Goal: Task Accomplishment & Management: Use online tool/utility

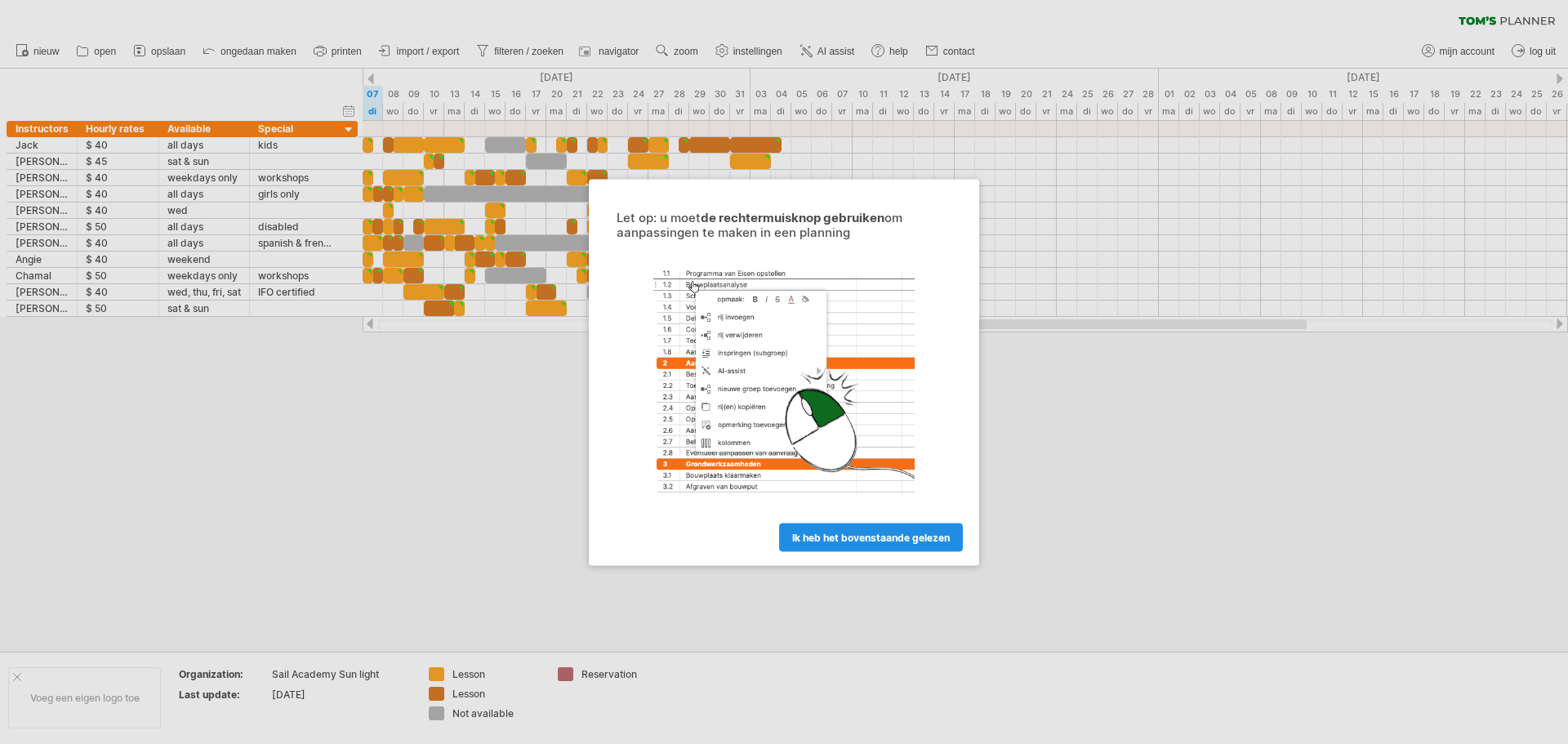
click at [839, 534] on span "ik heb het bovenstaande gelezen" at bounding box center [871, 537] width 158 height 12
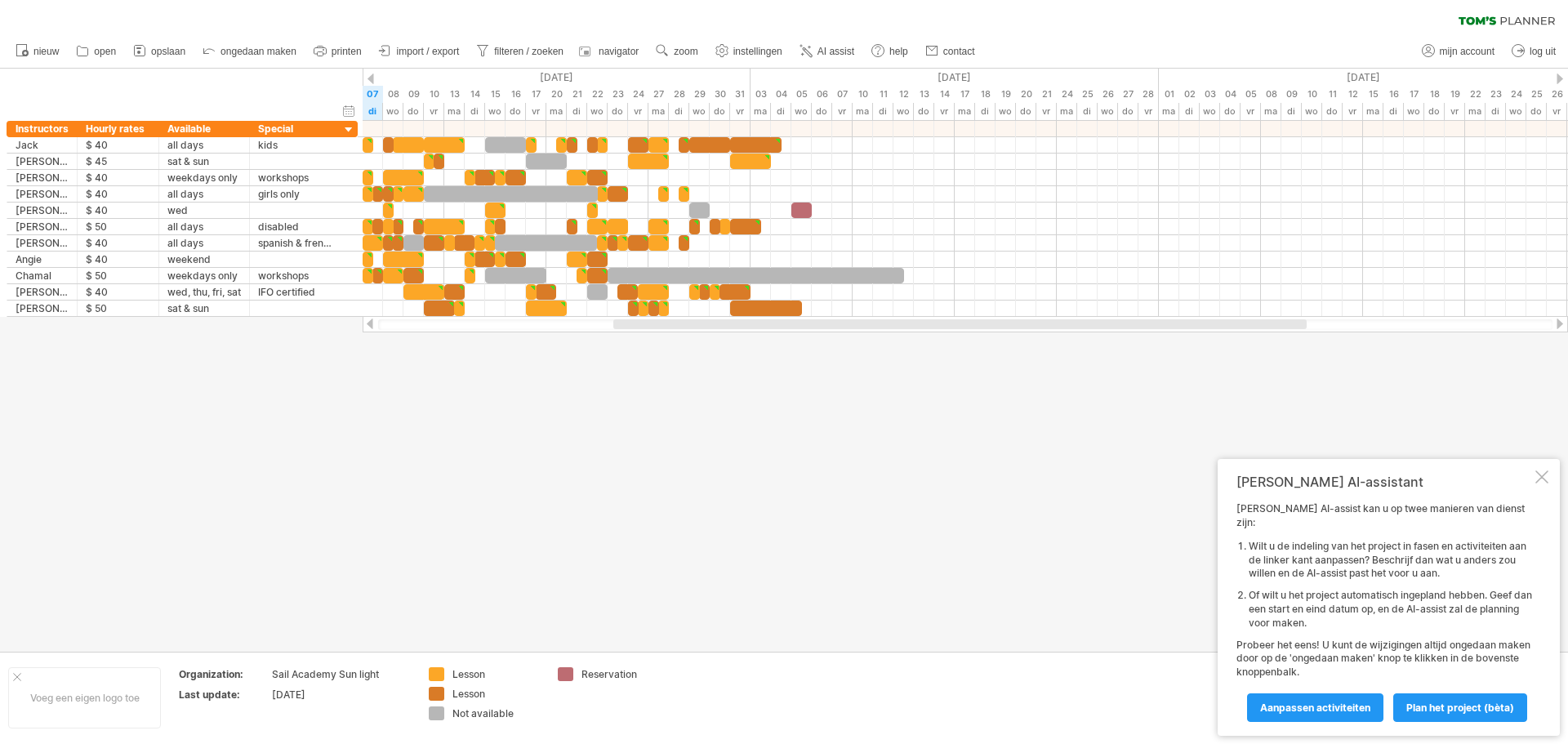
click at [1552, 487] on div "Tom's AI-assistant Tom's AI-assist kan u op twee manieren van dienst zijn: Wilt…" at bounding box center [1388, 597] width 342 height 277
click at [1539, 498] on div "Tom's AI-assistant Tom's AI-assist kan u op twee manieren van dienst zijn: Wilt…" at bounding box center [1388, 597] width 342 height 277
click at [1537, 484] on div at bounding box center [1541, 477] width 13 height 13
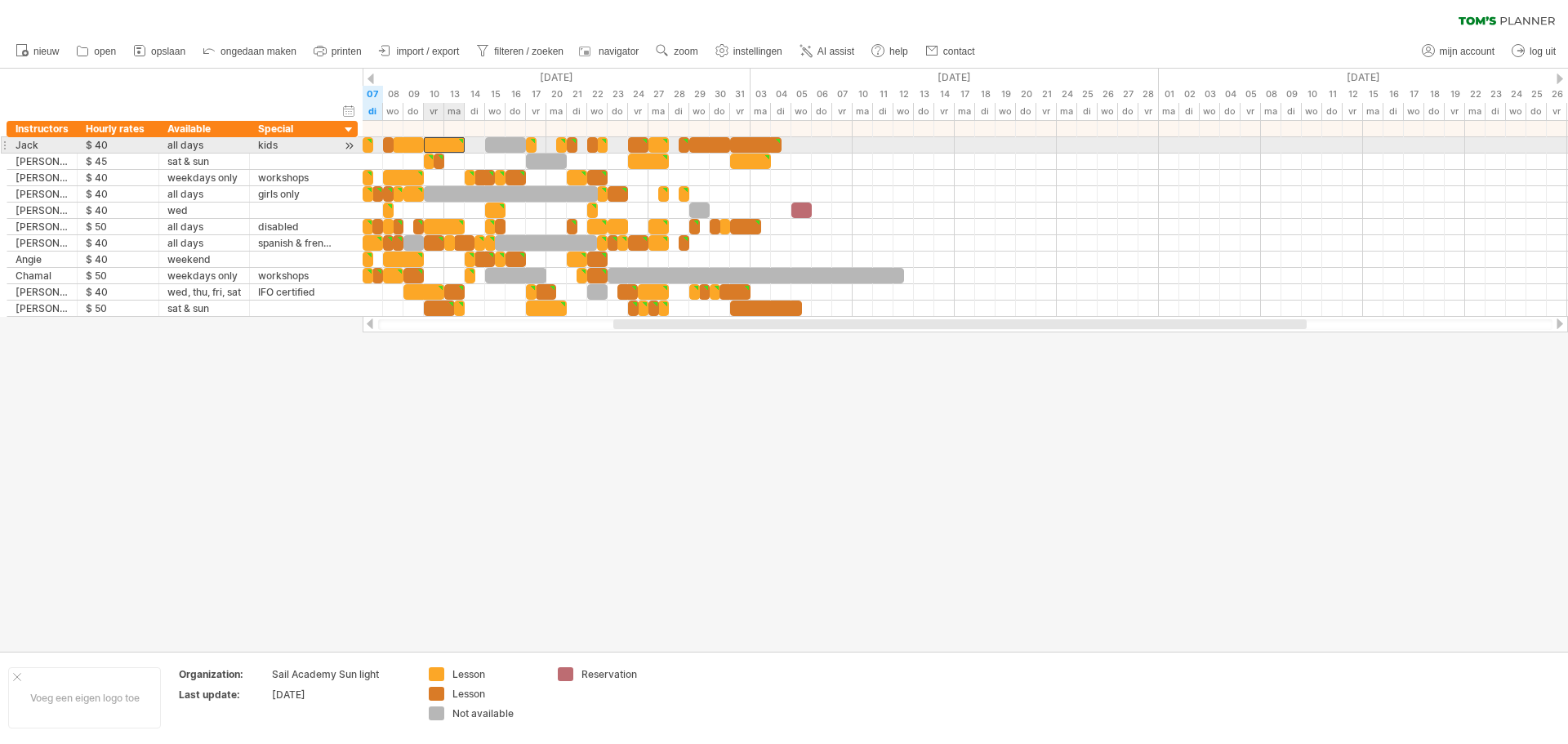
click at [451, 138] on div at bounding box center [444, 145] width 41 height 15
type textarea "**********"
click at [441, 147] on div at bounding box center [444, 145] width 41 height 15
click at [429, 143] on div at bounding box center [444, 145] width 41 height 15
click at [410, 140] on div at bounding box center [408, 145] width 31 height 15
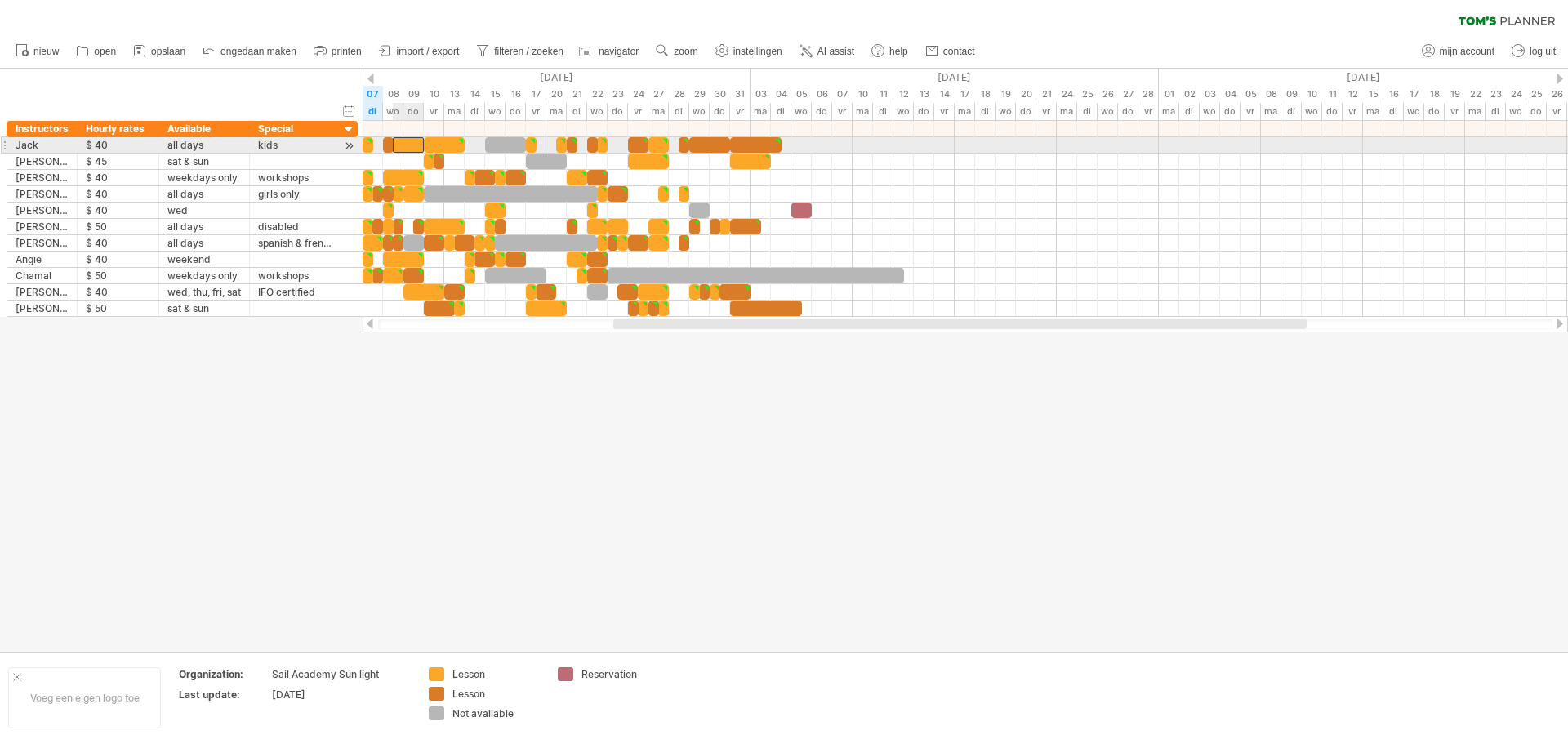
click at [410, 140] on div at bounding box center [408, 145] width 31 height 15
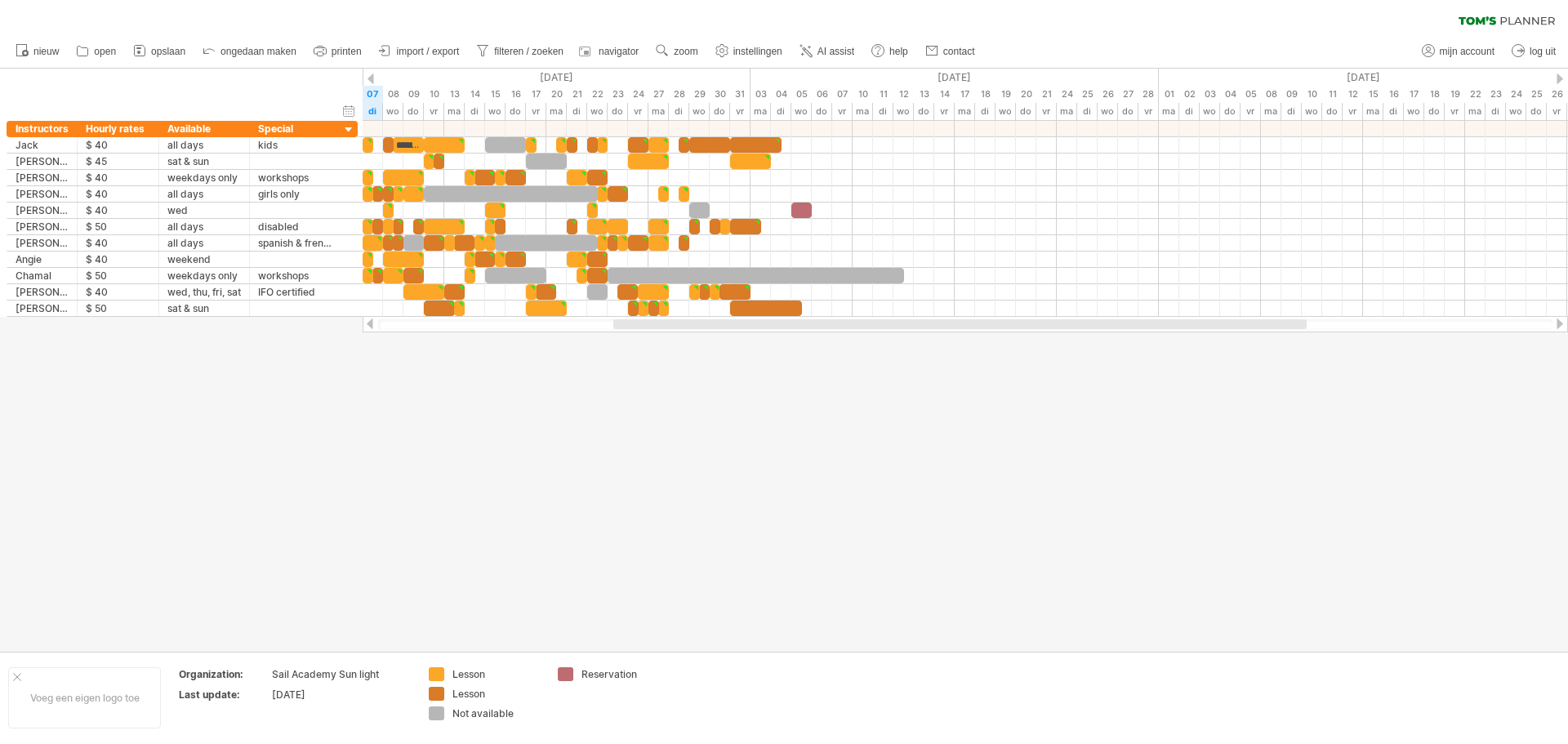
click at [445, 410] on div at bounding box center [784, 361] width 1568 height 584
click at [672, 46] on link "zoom" at bounding box center [677, 51] width 51 height 21
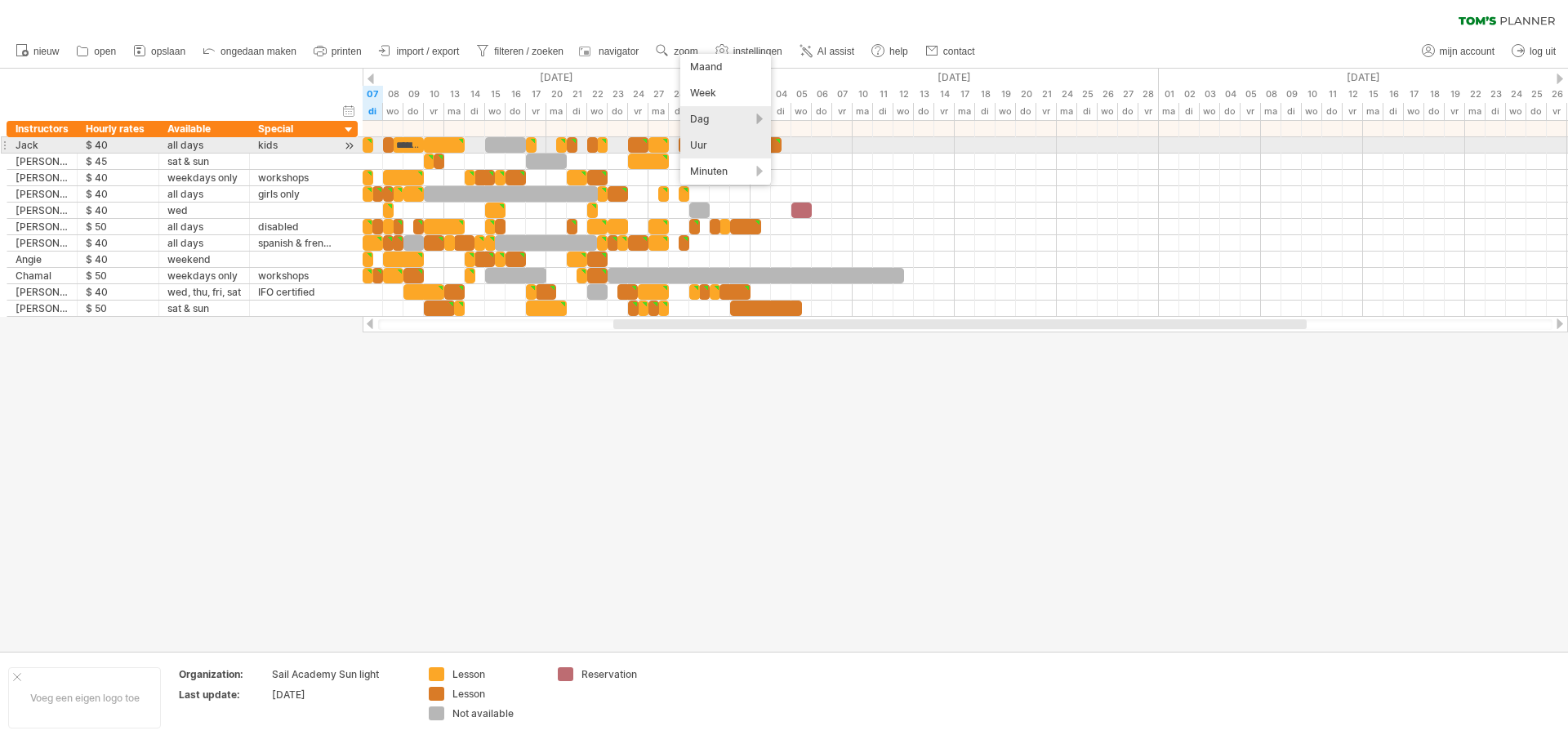
click at [716, 146] on div "Uur" at bounding box center [725, 145] width 91 height 26
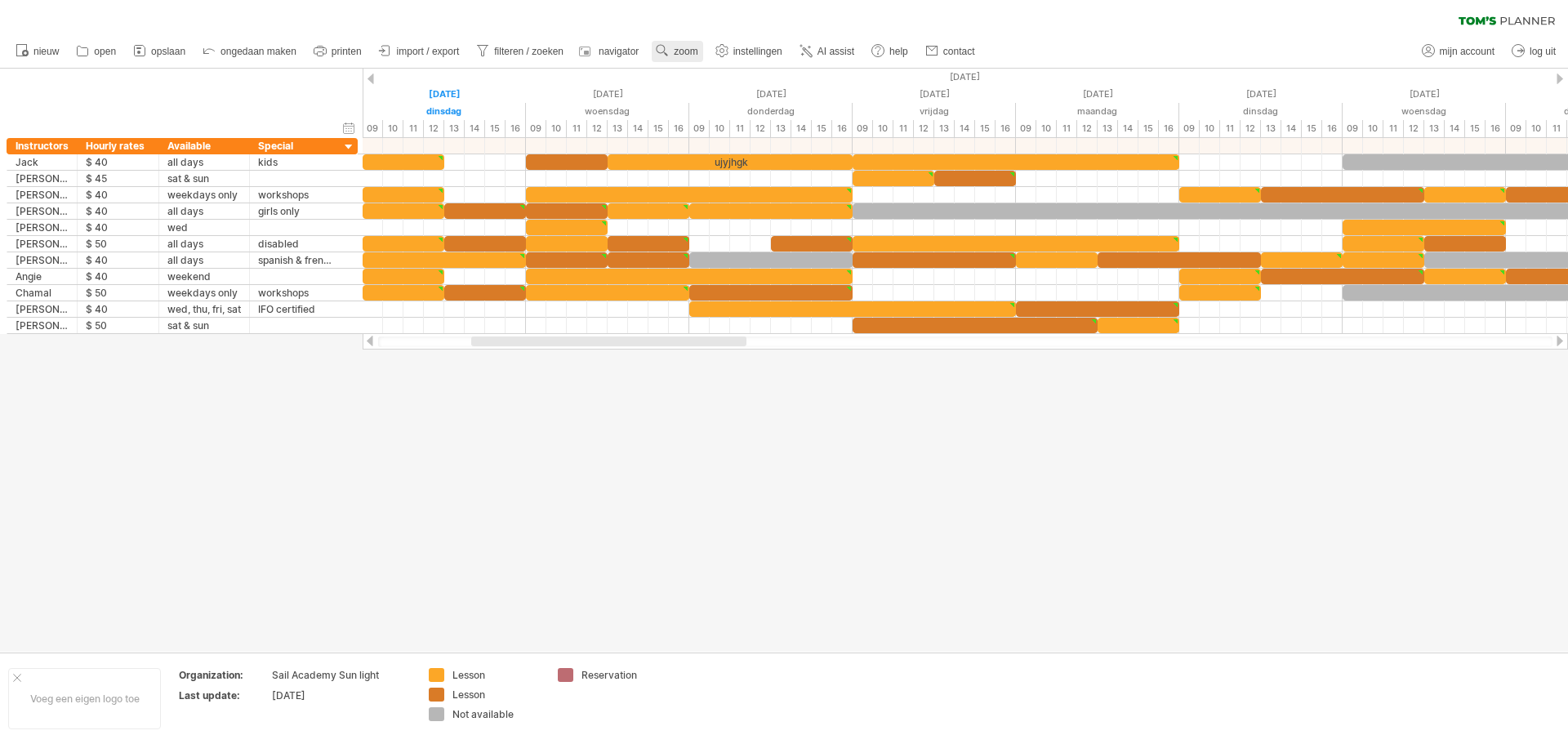
click at [688, 47] on span "zoom" at bounding box center [685, 51] width 24 height 11
click at [716, 120] on div "Dag" at bounding box center [740, 120] width 91 height 26
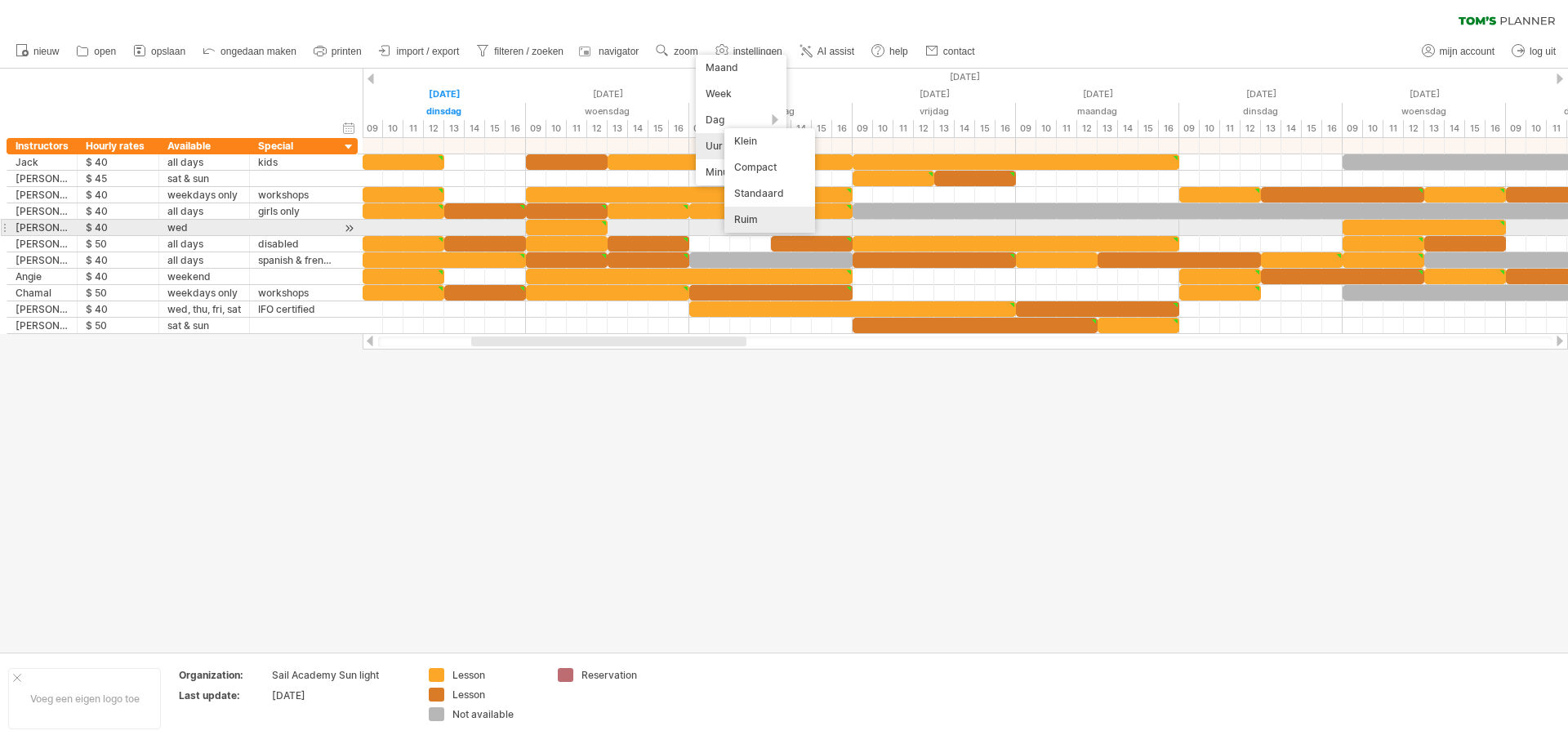
click at [749, 221] on div "Ruim" at bounding box center [769, 220] width 91 height 26
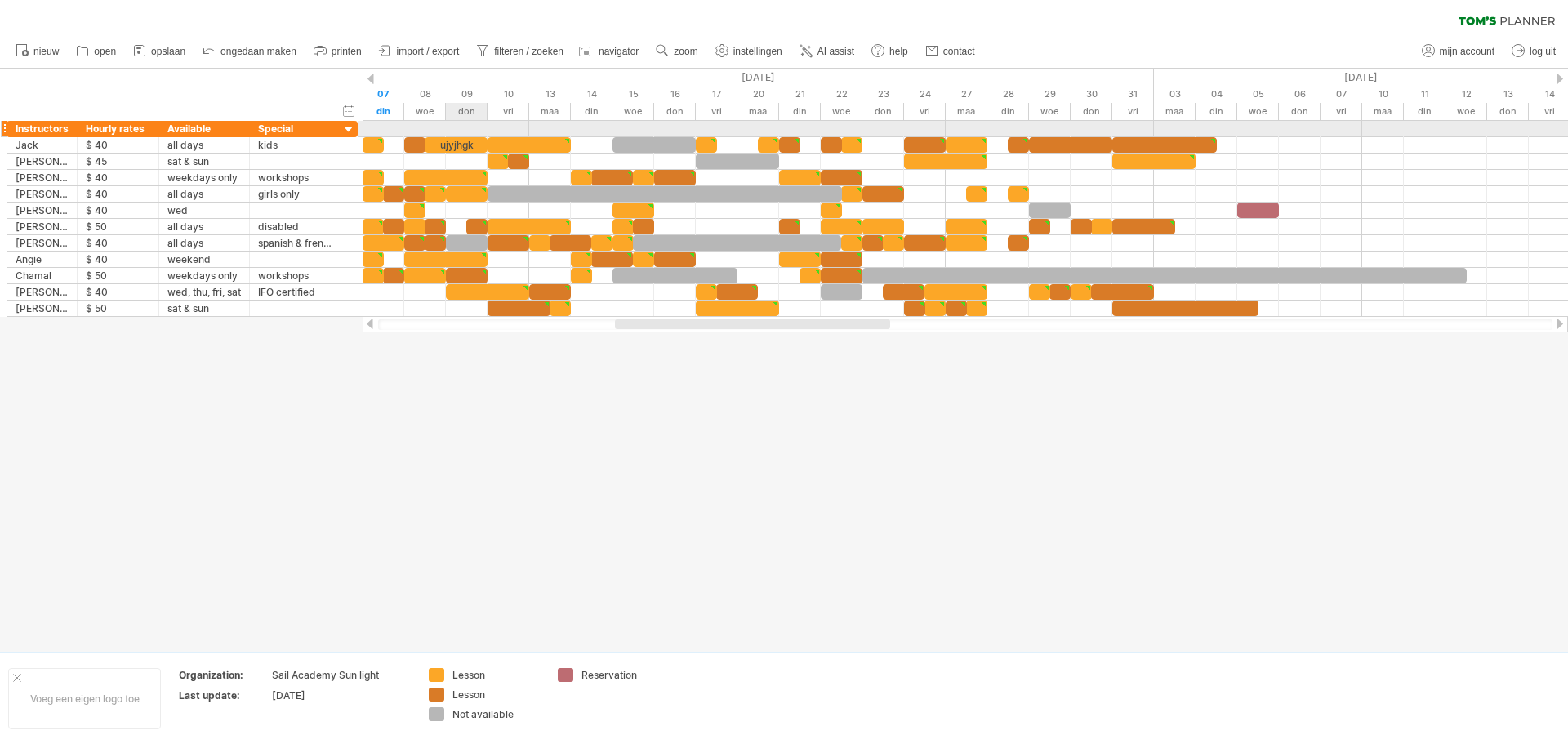
click at [451, 143] on div "ujyjhgk donderdag 09 Oktober woensdag 08 Oktober" at bounding box center [965, 219] width 1205 height 196
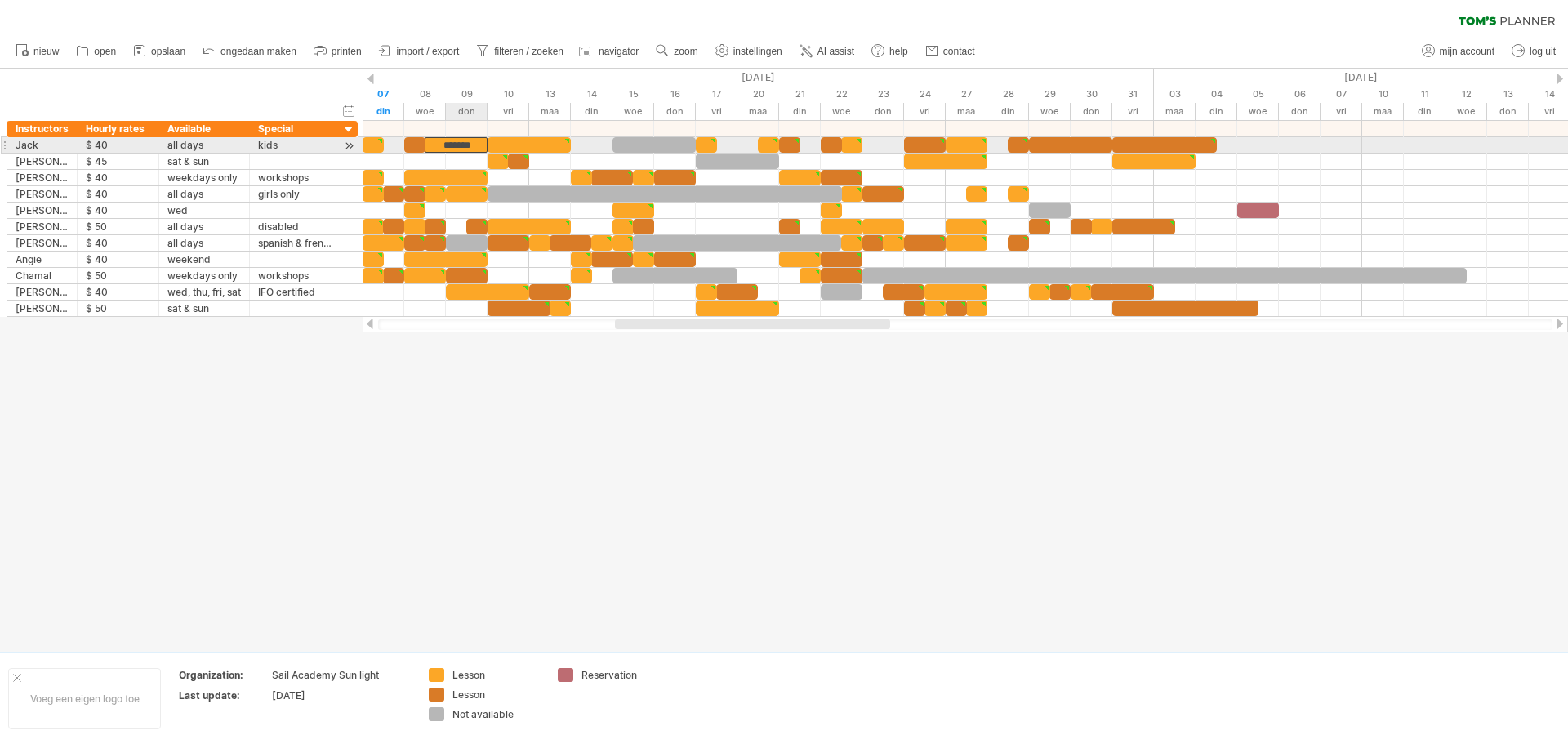
click at [451, 143] on div "*******" at bounding box center [456, 145] width 63 height 15
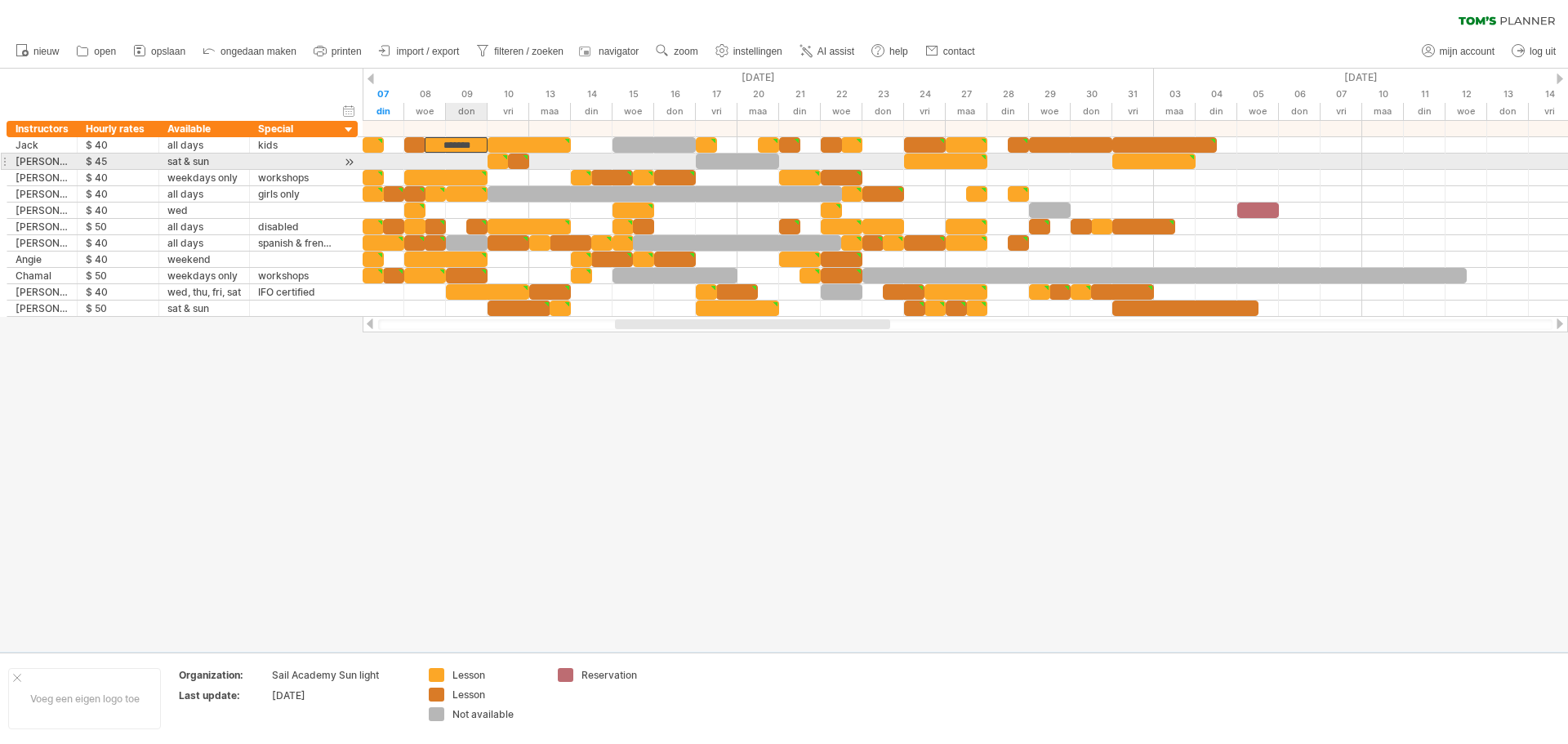
drag, startPoint x: 473, startPoint y: 143, endPoint x: 473, endPoint y: 159, distance: 16.0
click at [473, 159] on div "******* donderdag 09 Oktober woensdag 08 Oktober" at bounding box center [965, 219] width 1205 height 196
drag, startPoint x: 465, startPoint y: 143, endPoint x: 466, endPoint y: 157, distance: 14.0
click at [466, 160] on div "*******" at bounding box center [456, 161] width 63 height 15
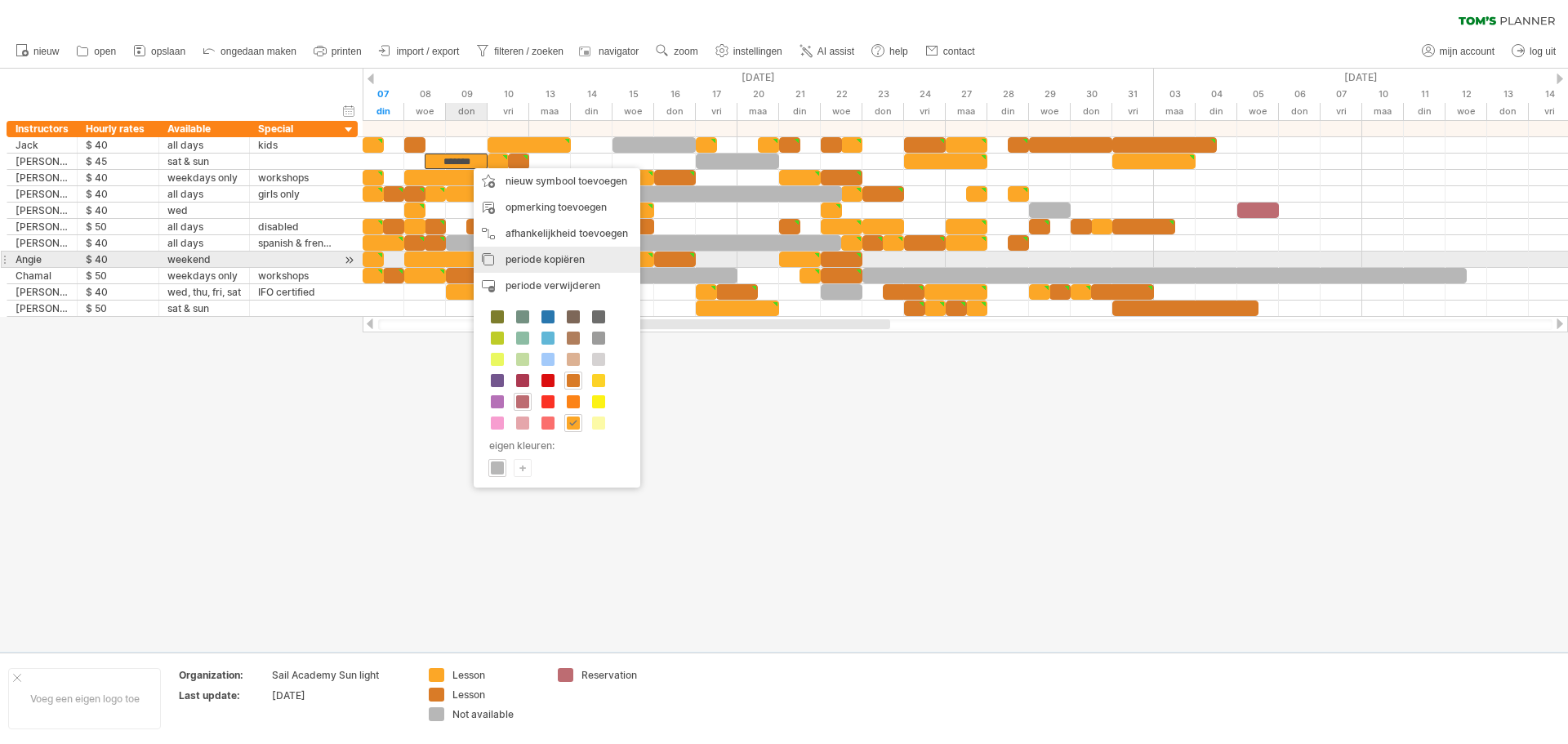
drag, startPoint x: 517, startPoint y: 263, endPoint x: 511, endPoint y: 254, distance: 10.8
click at [516, 260] on span "periode kopiëren" at bounding box center [544, 260] width 79 height 12
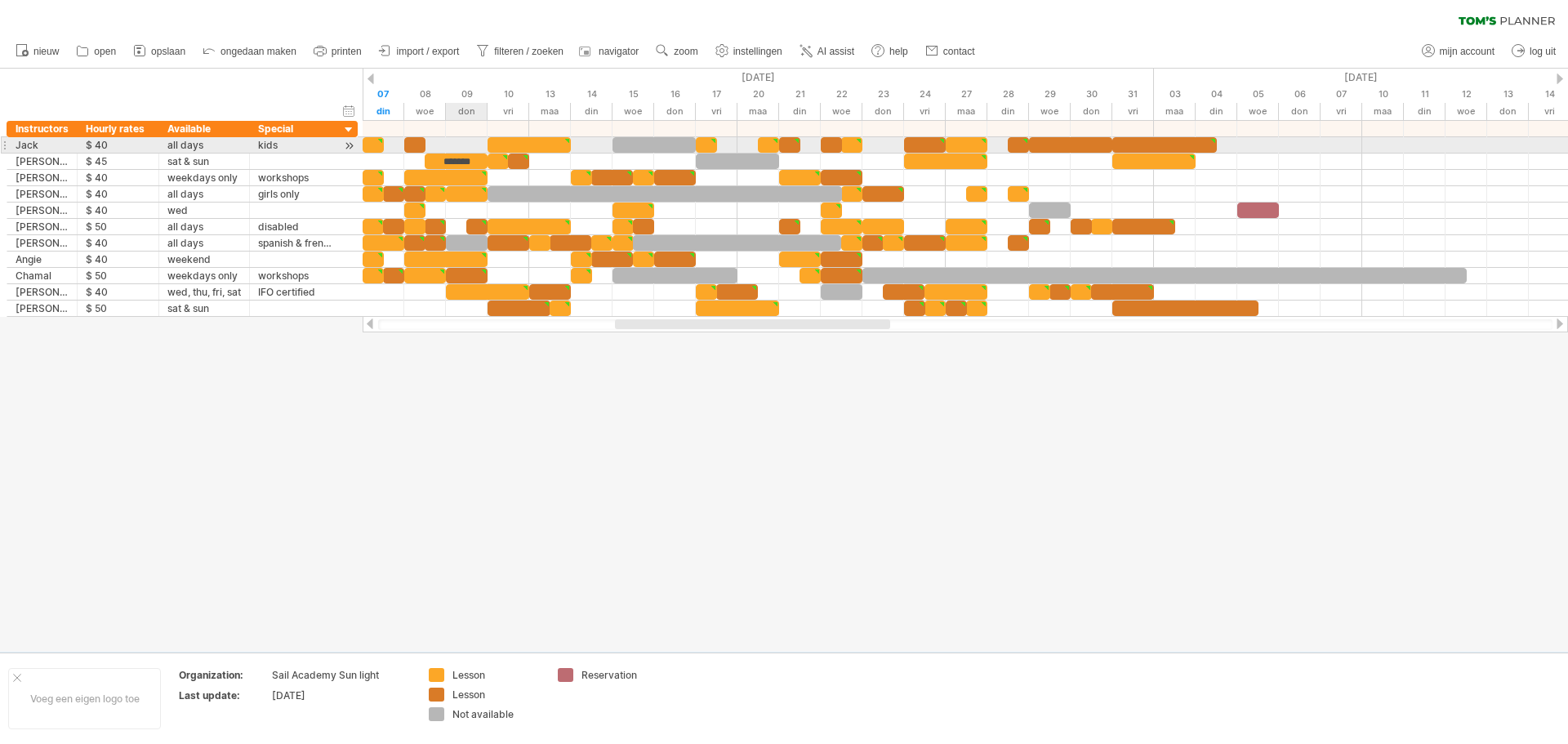
click at [457, 148] on div at bounding box center [965, 145] width 1205 height 16
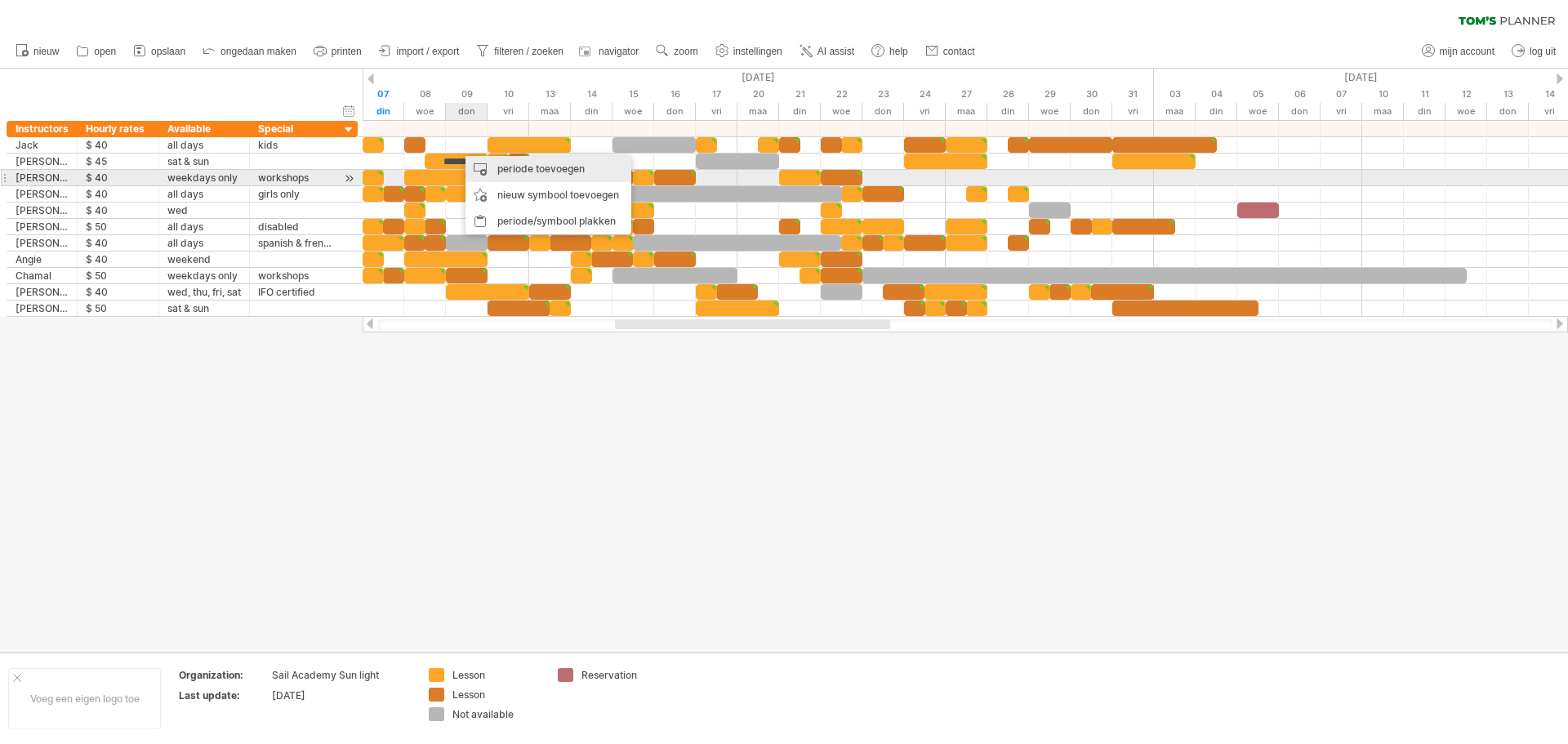
click at [511, 168] on div "periode toevoegen" at bounding box center [548, 169] width 165 height 26
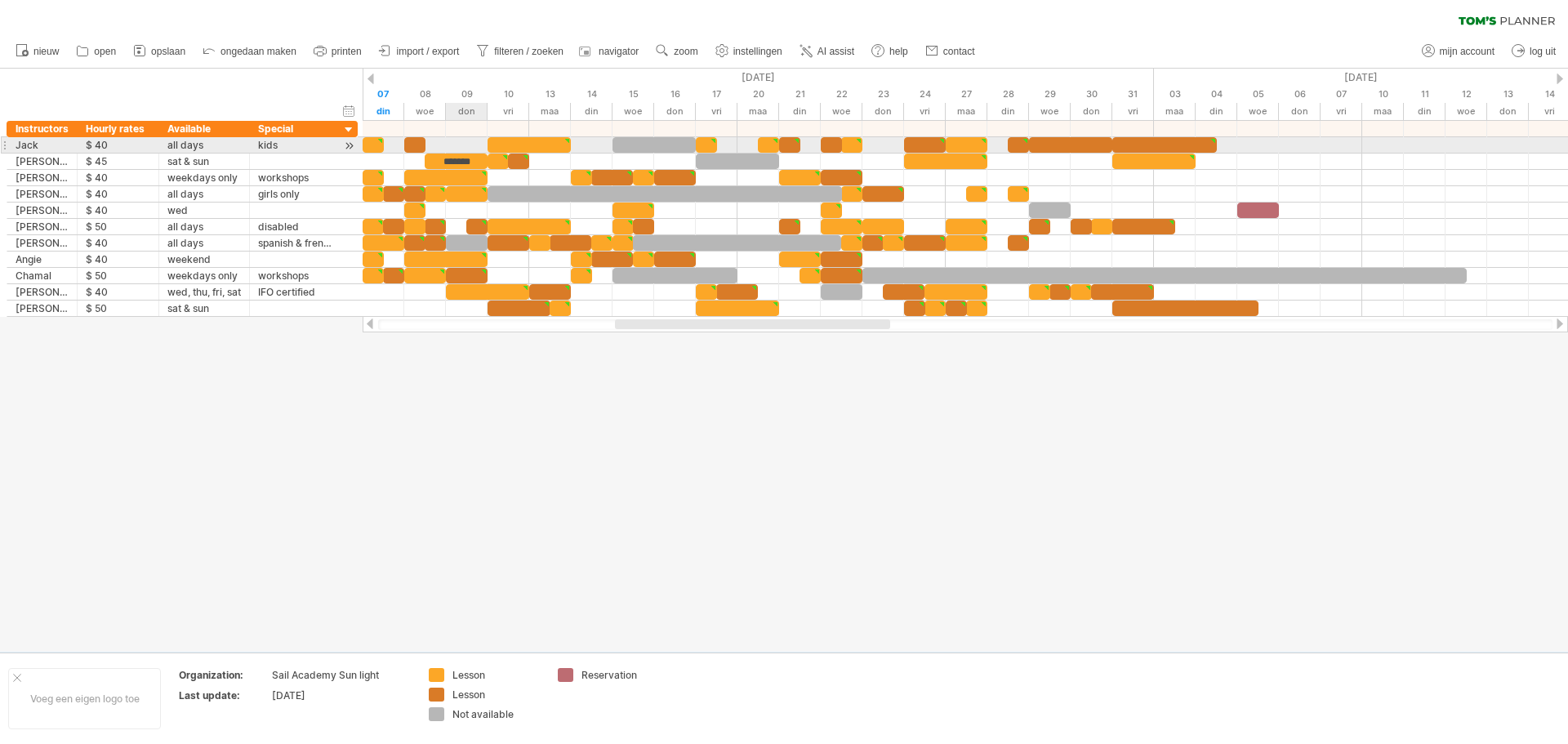
click at [450, 145] on div at bounding box center [965, 145] width 1205 height 16
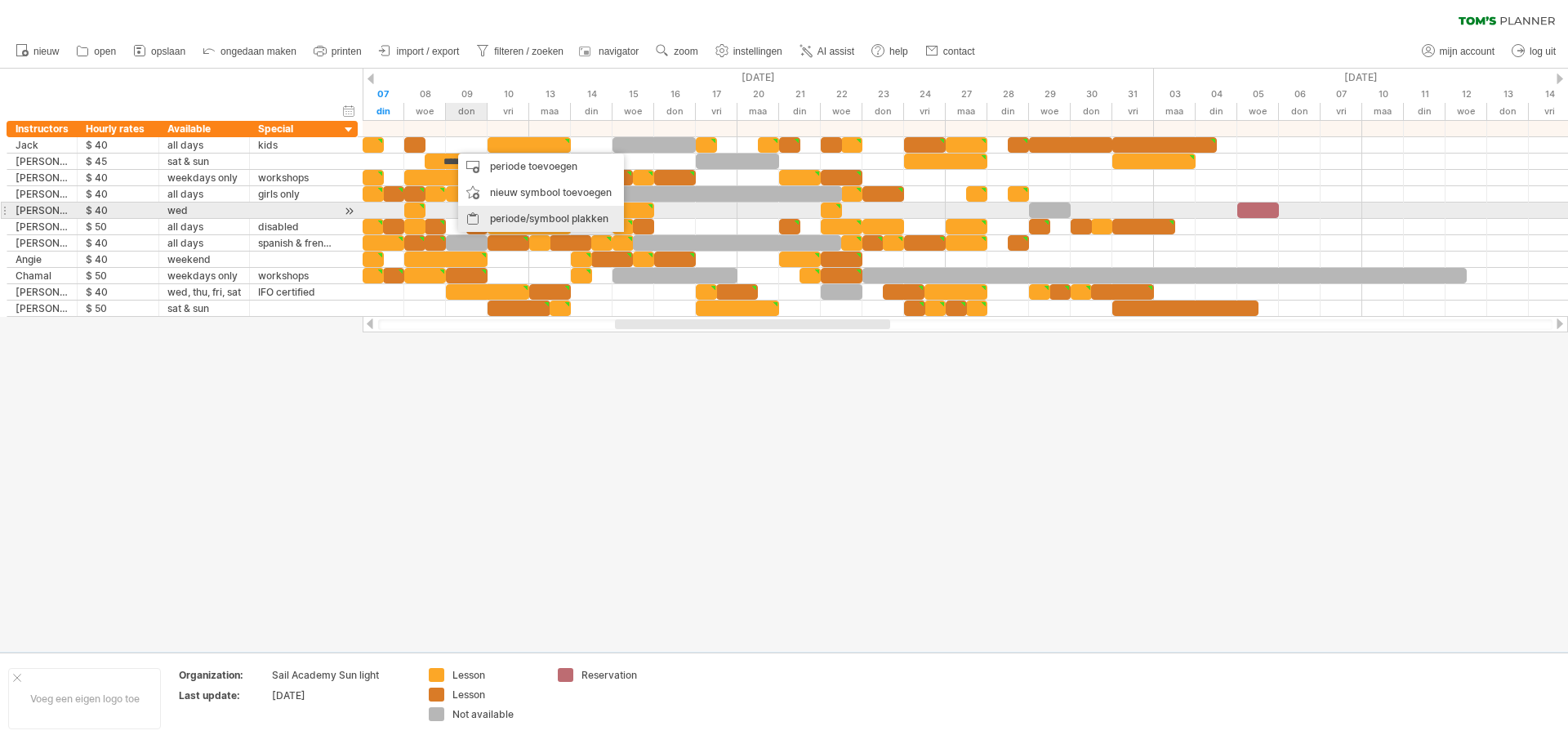
click at [485, 212] on div "periode/symbool plakken" at bounding box center [540, 219] width 165 height 26
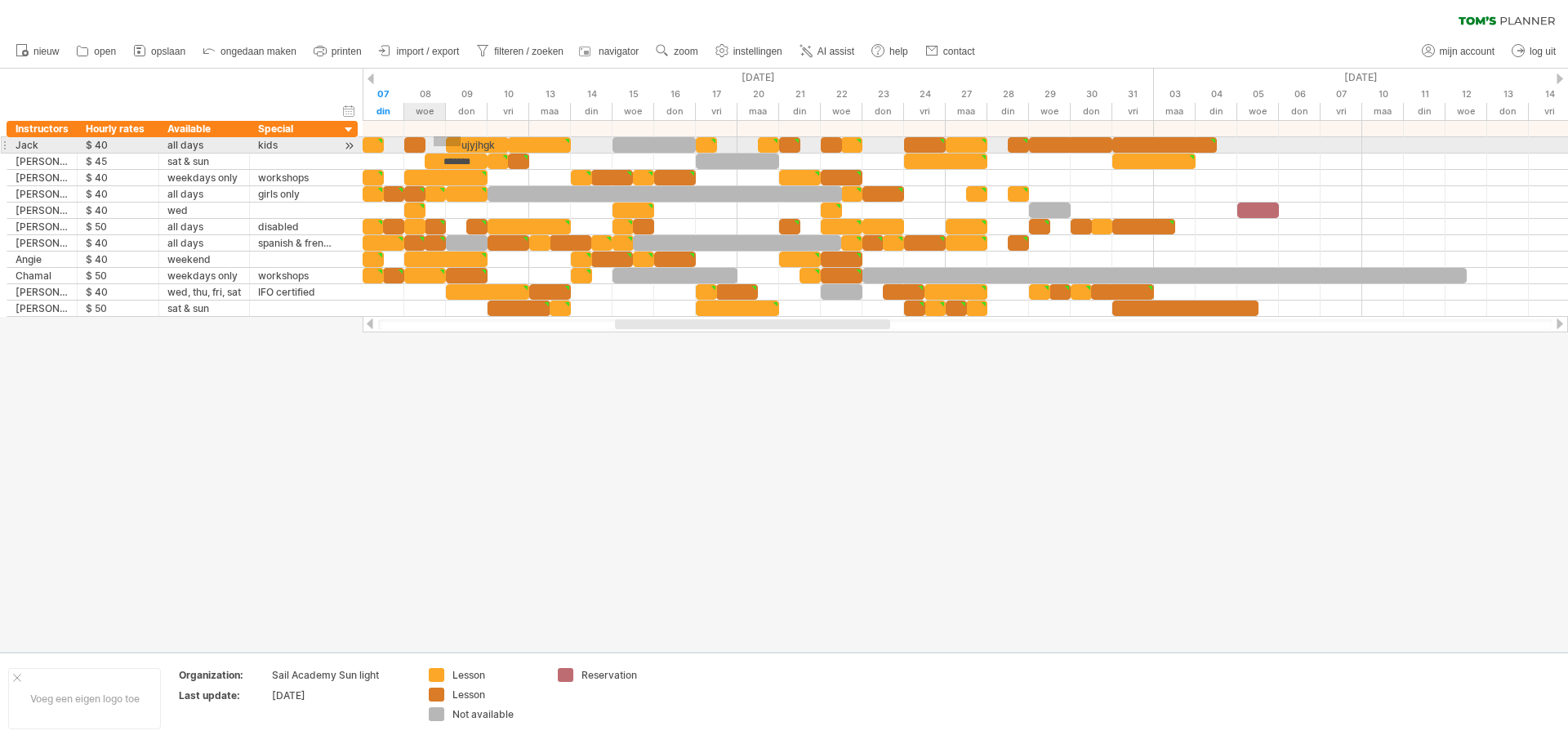
drag, startPoint x: 460, startPoint y: 137, endPoint x: 435, endPoint y: 147, distance: 26.9
click at [433, 148] on div at bounding box center [965, 219] width 1205 height 196
drag, startPoint x: 464, startPoint y: 143, endPoint x: 435, endPoint y: 143, distance: 29.0
click at [435, 143] on div "ujyjhgk" at bounding box center [456, 145] width 63 height 15
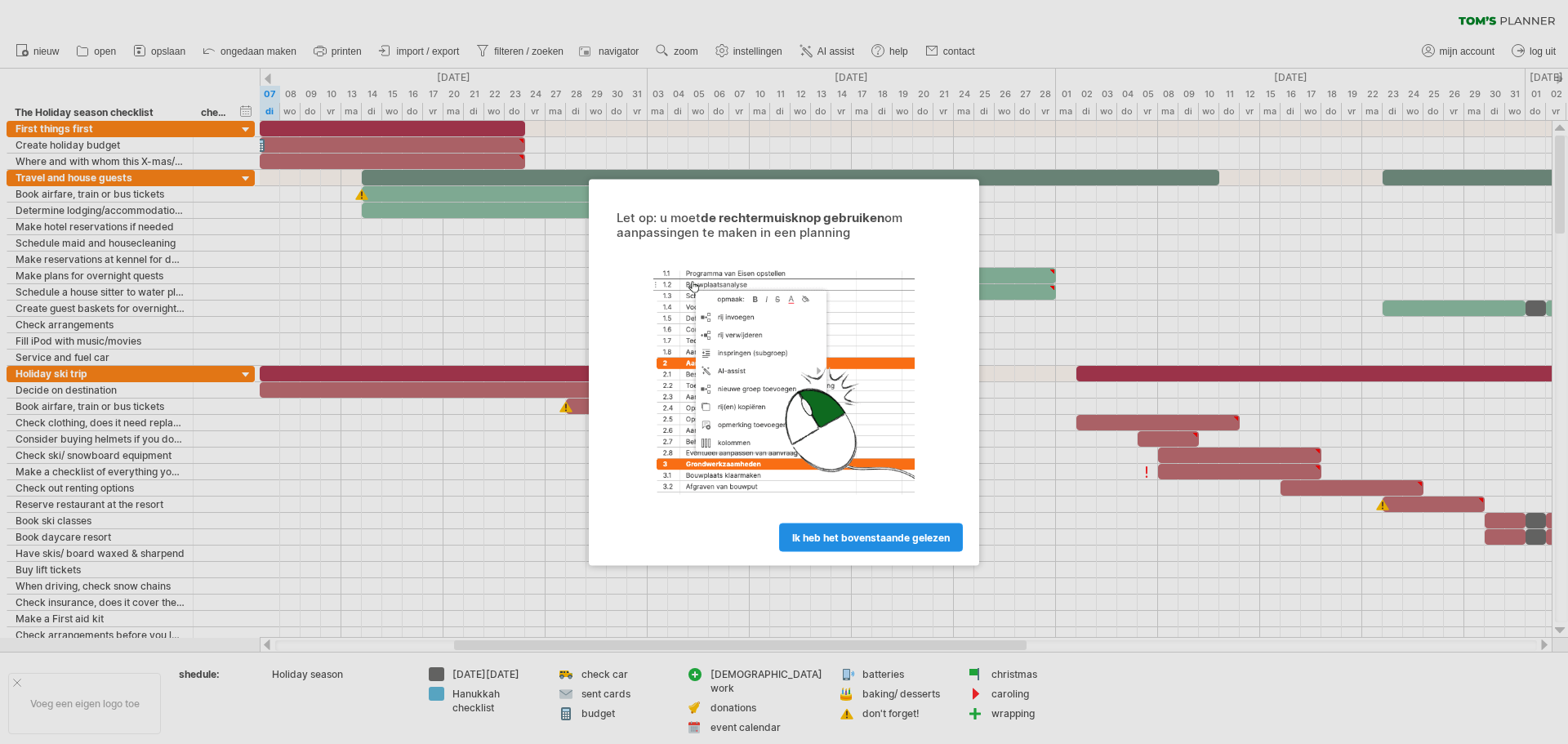
click at [898, 532] on span "ik heb het bovenstaande gelezen" at bounding box center [871, 537] width 158 height 12
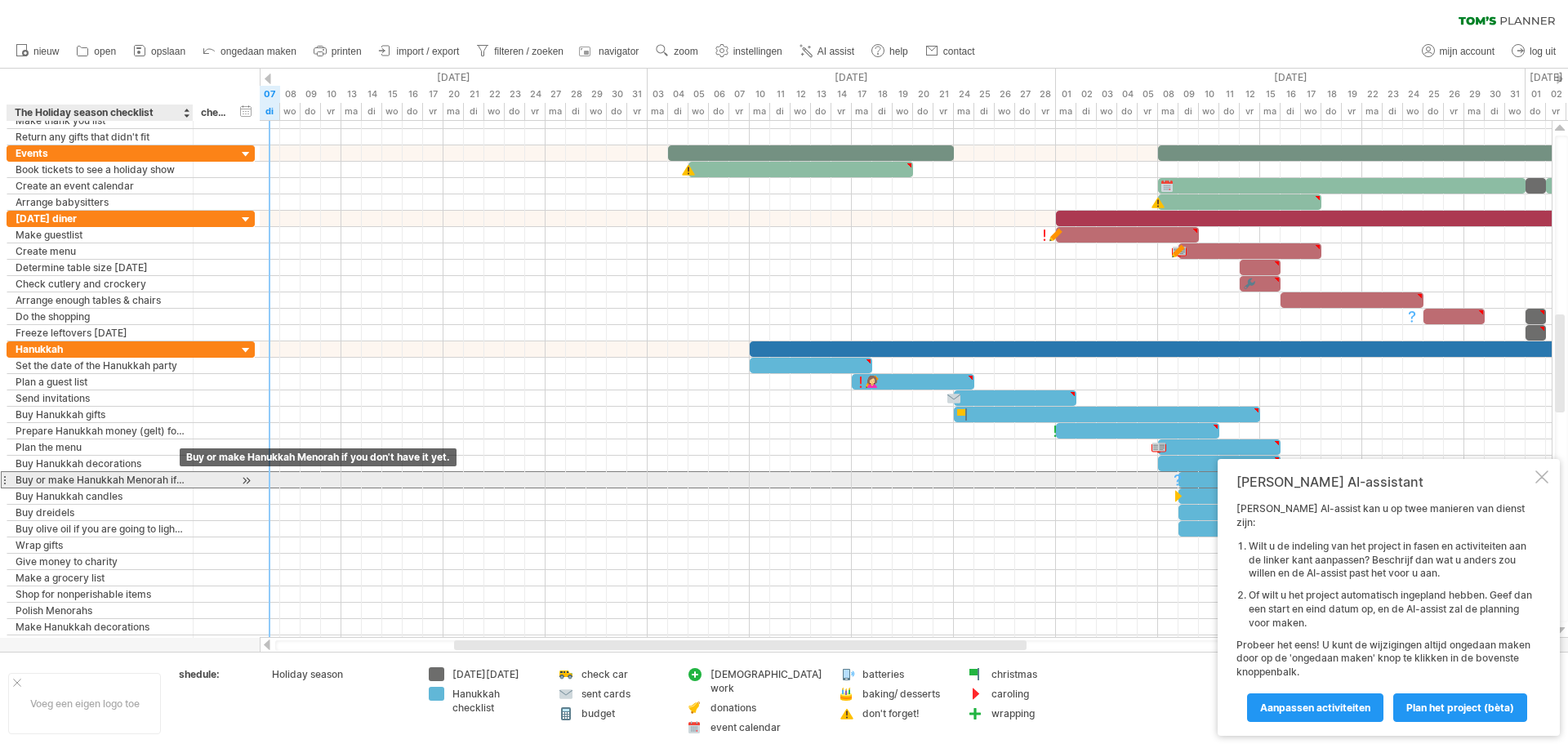
click at [129, 479] on div "Buy or make Hanukkah Menorah if you don't have it yet." at bounding box center [99, 480] width 169 height 15
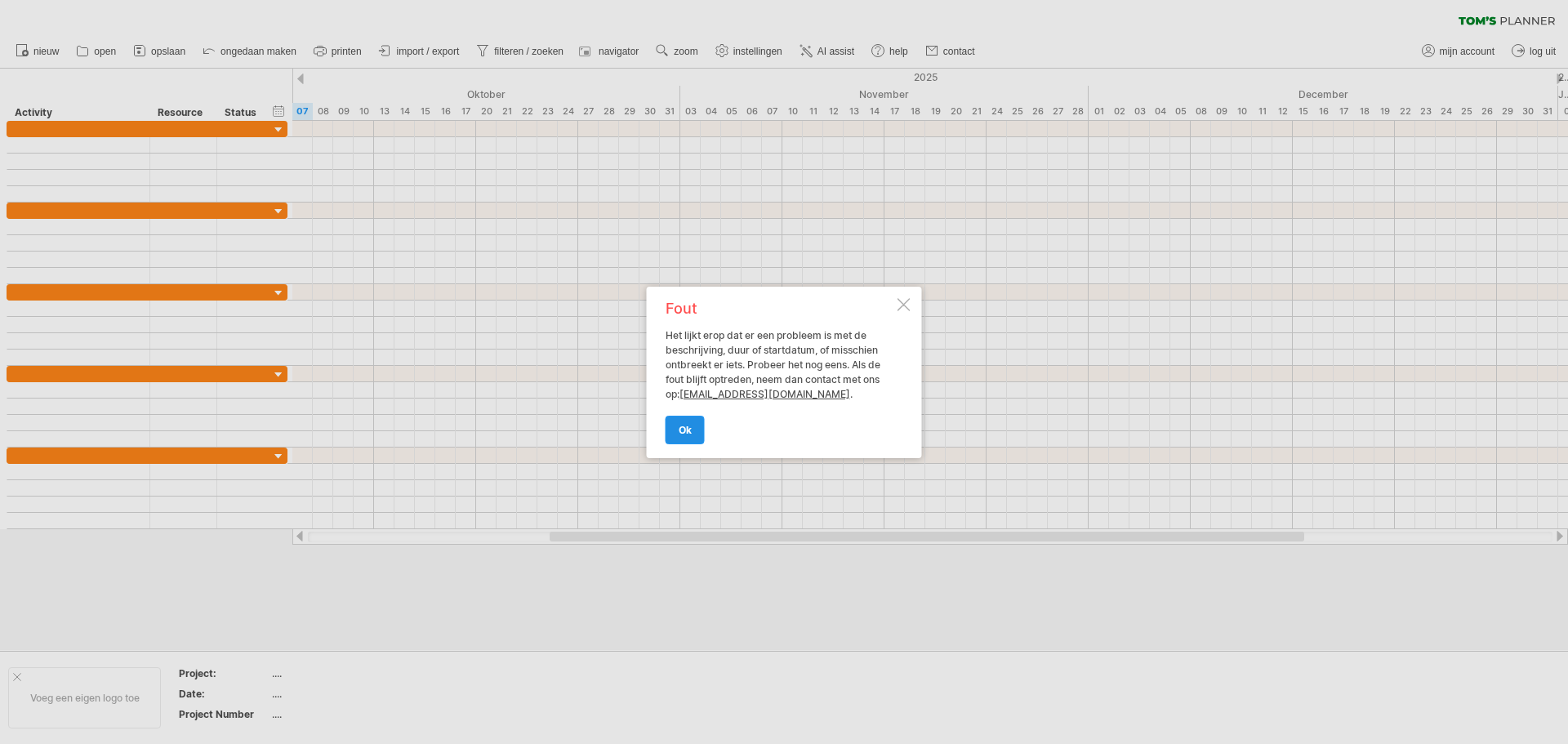
click at [690, 437] on link "ok" at bounding box center [685, 430] width 39 height 29
